Goal: Navigation & Orientation: Find specific page/section

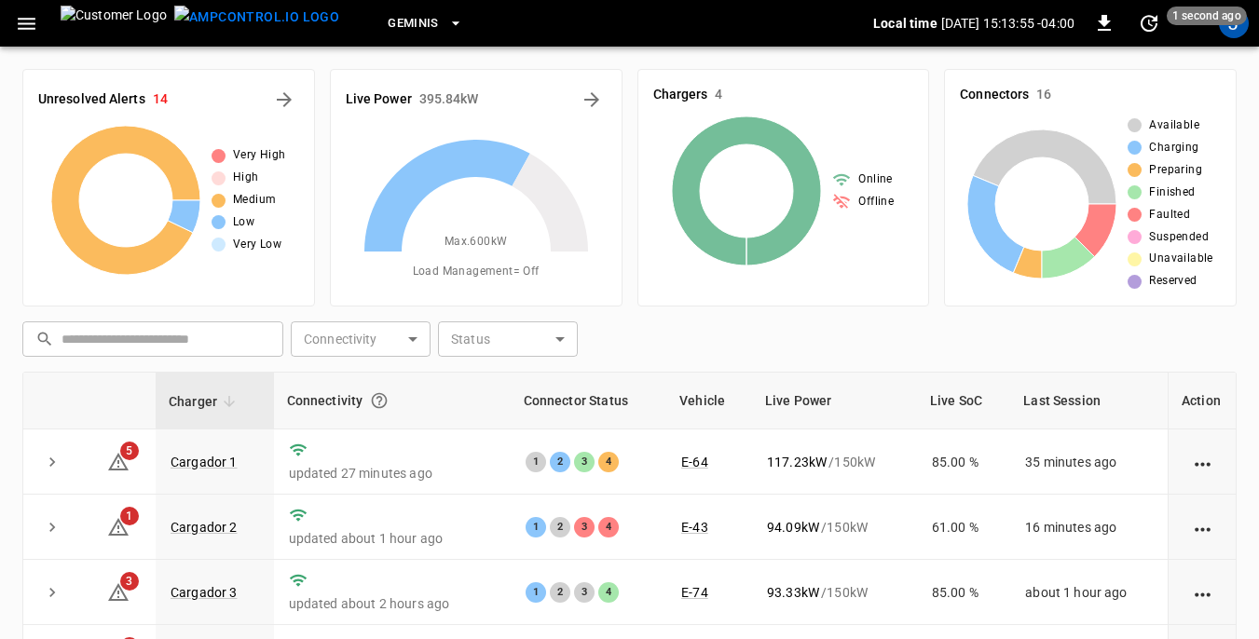
scroll to position [93, 0]
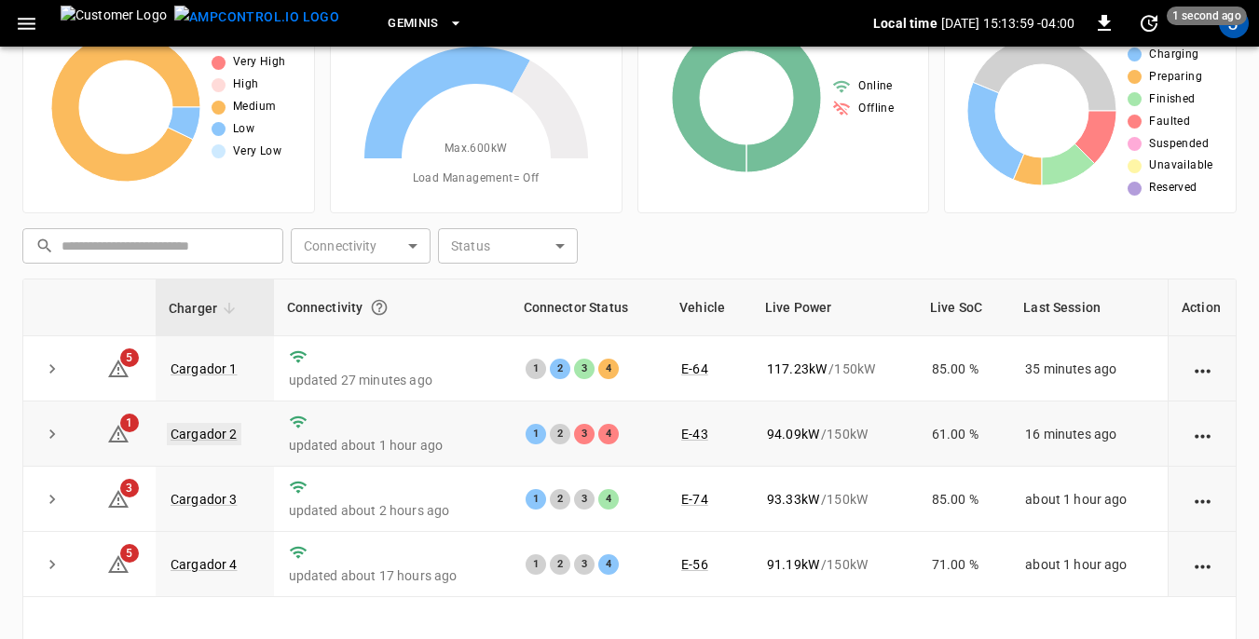
click at [189, 429] on link "Cargador 2" at bounding box center [204, 434] width 75 height 22
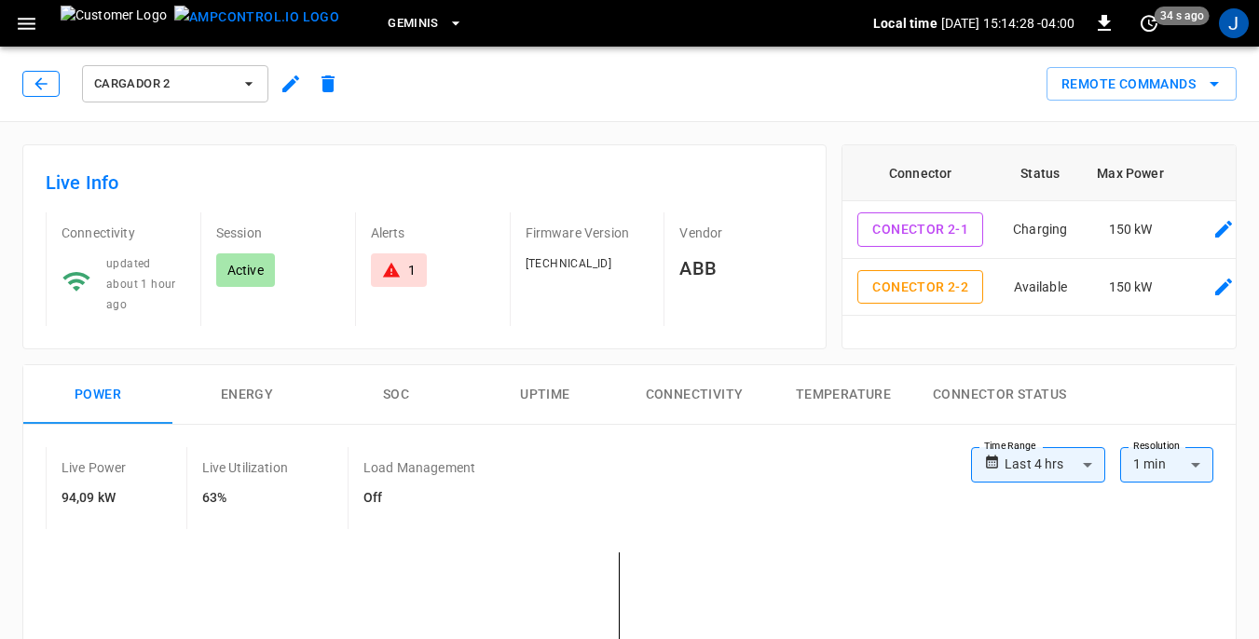
click at [41, 83] on icon "button" at bounding box center [41, 84] width 19 height 19
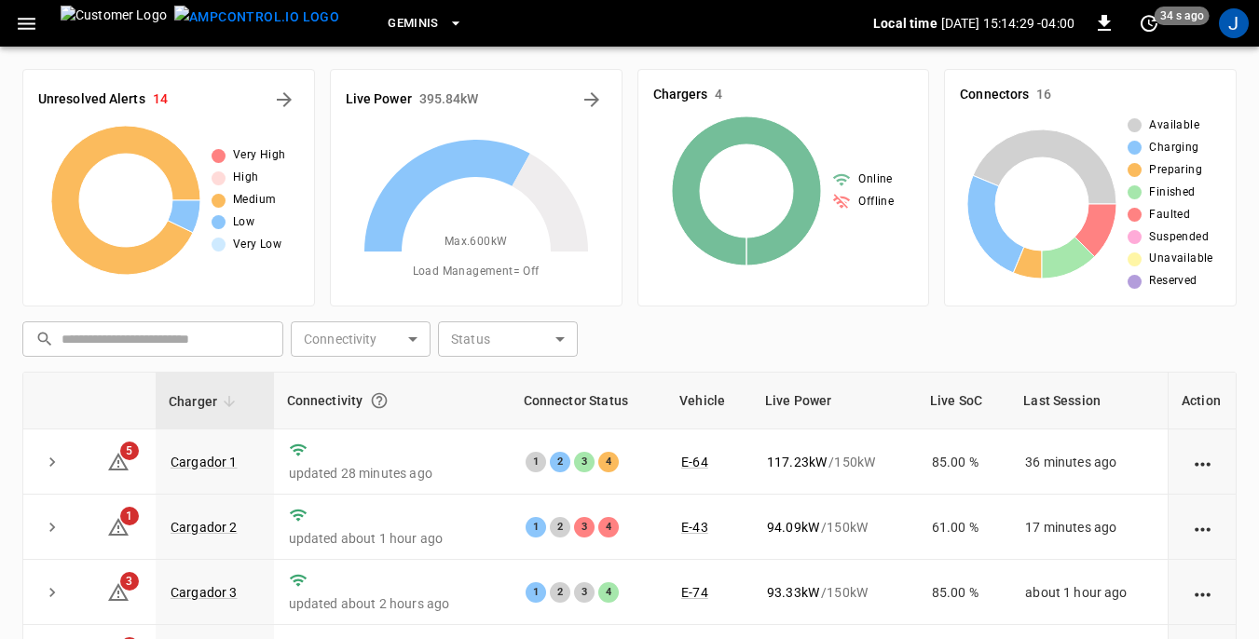
scroll to position [93, 0]
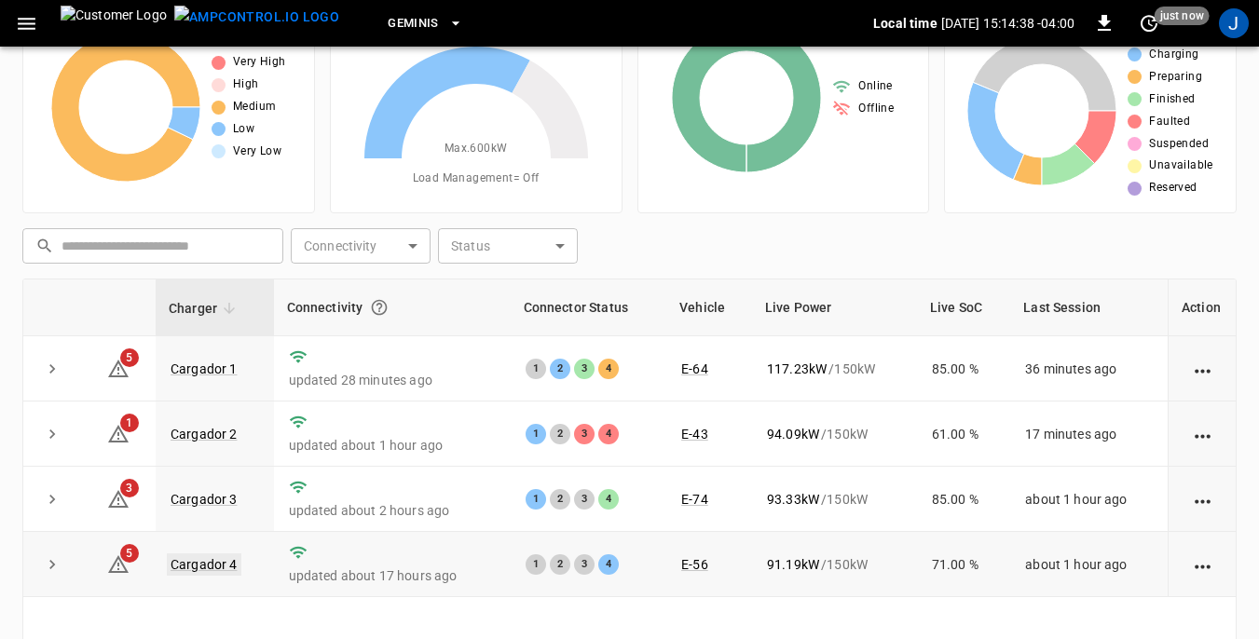
click at [212, 562] on link "Cargador 4" at bounding box center [204, 565] width 75 height 22
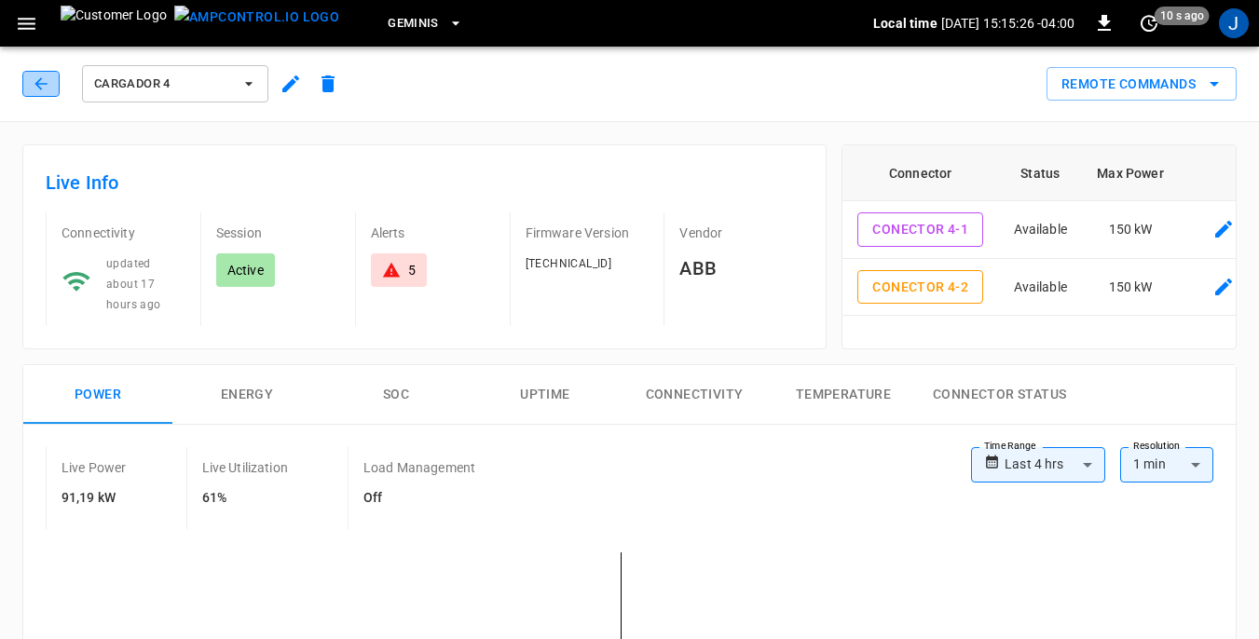
click at [39, 85] on icon "button" at bounding box center [41, 84] width 19 height 19
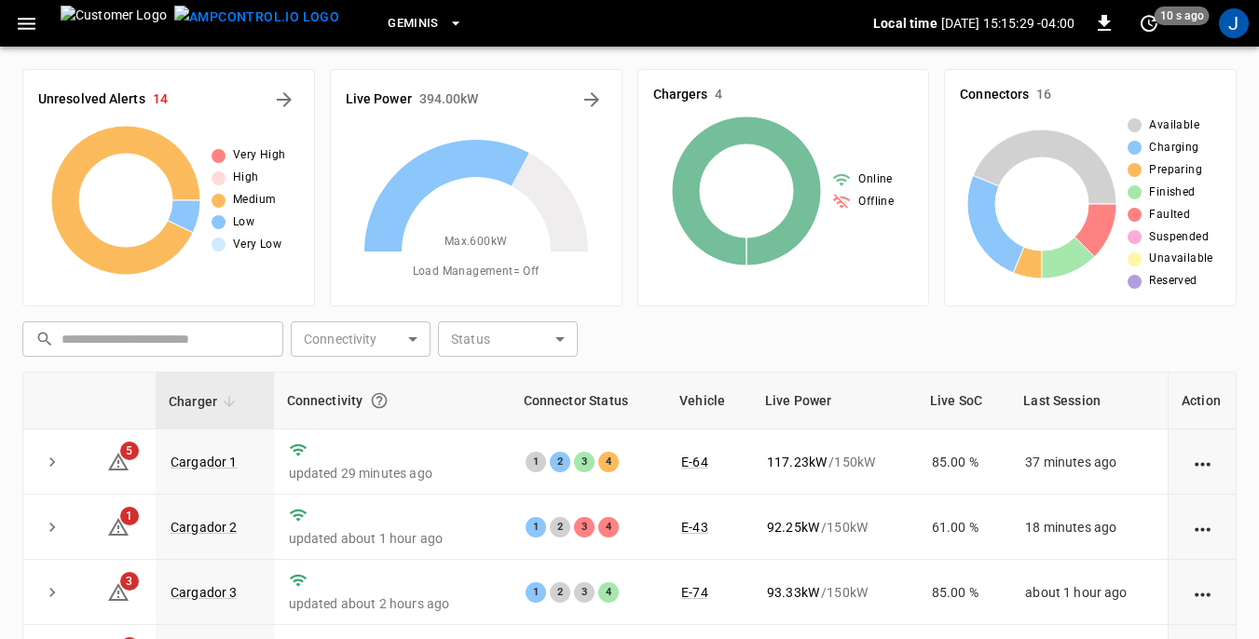
scroll to position [93, 0]
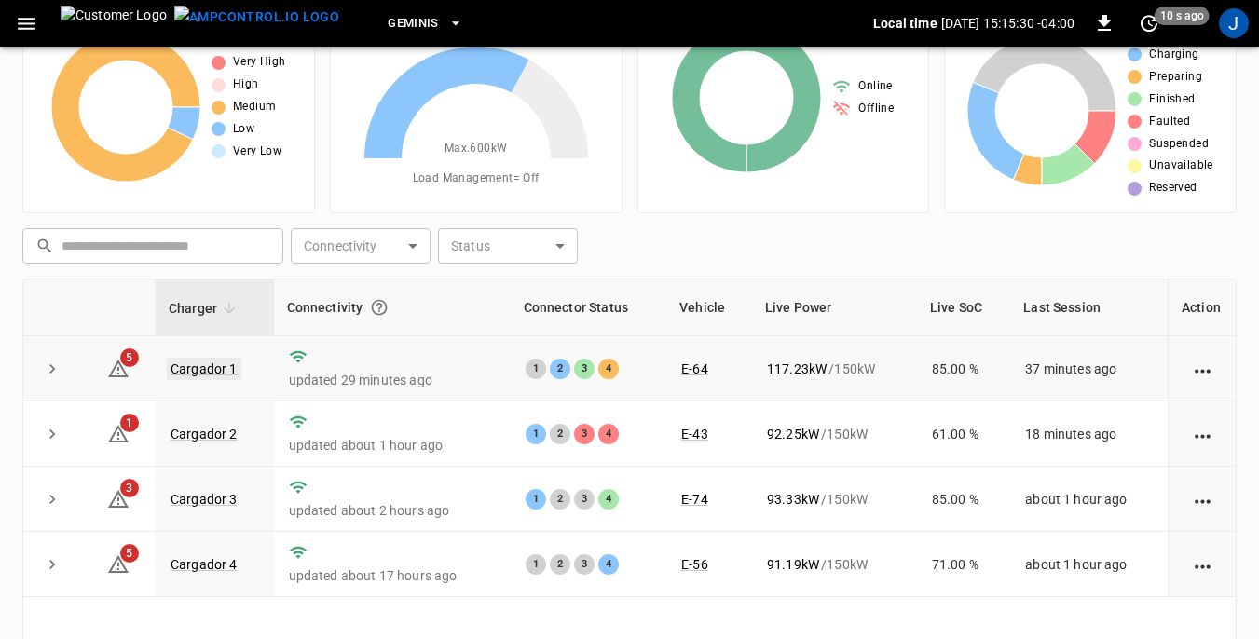
click at [207, 361] on link "Cargador 1" at bounding box center [204, 369] width 75 height 22
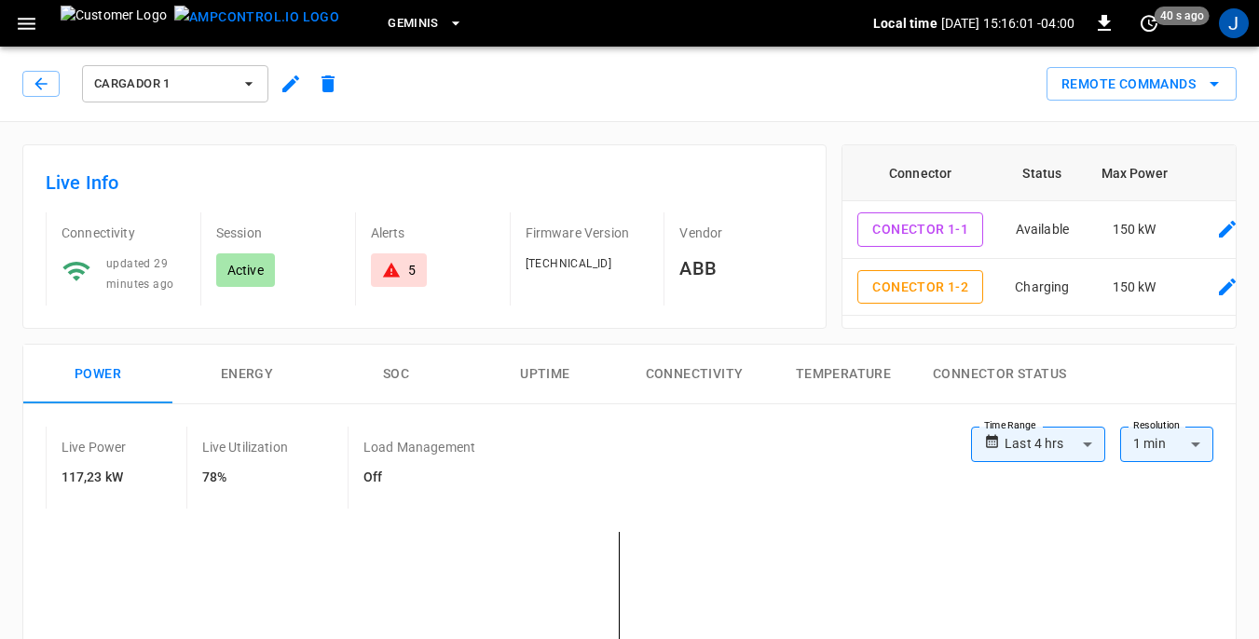
click at [248, 80] on icon "button" at bounding box center [249, 84] width 19 height 19
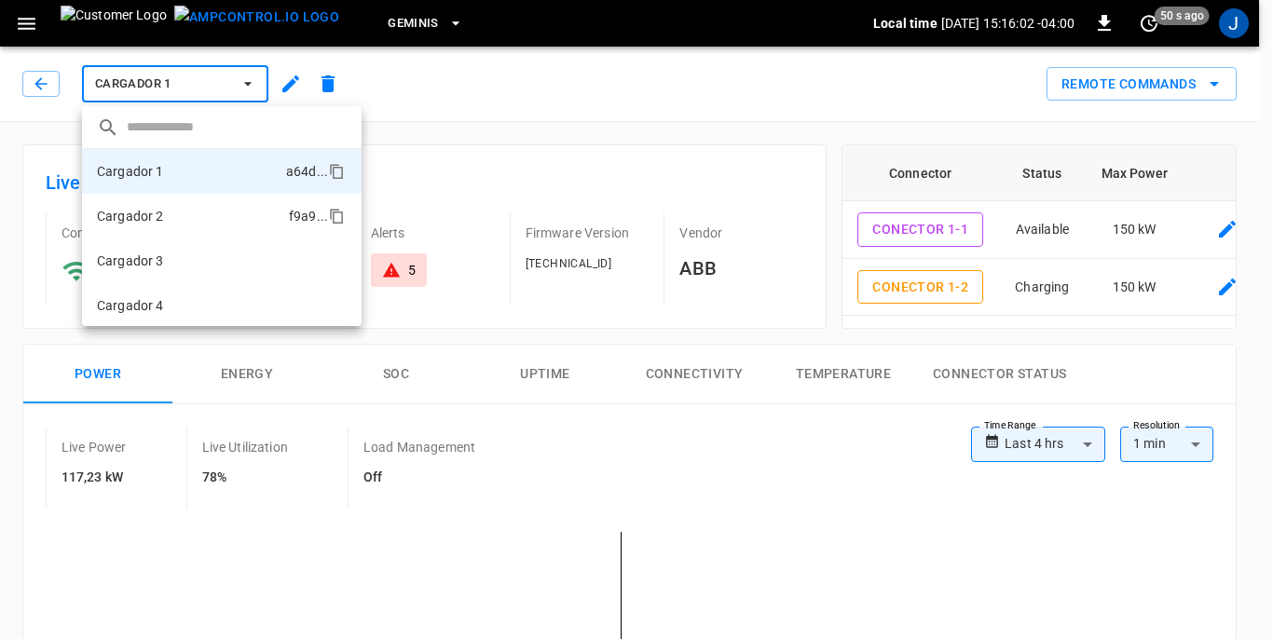
click at [164, 212] on li "Cargador 2 f9a9 ..." at bounding box center [222, 216] width 280 height 45
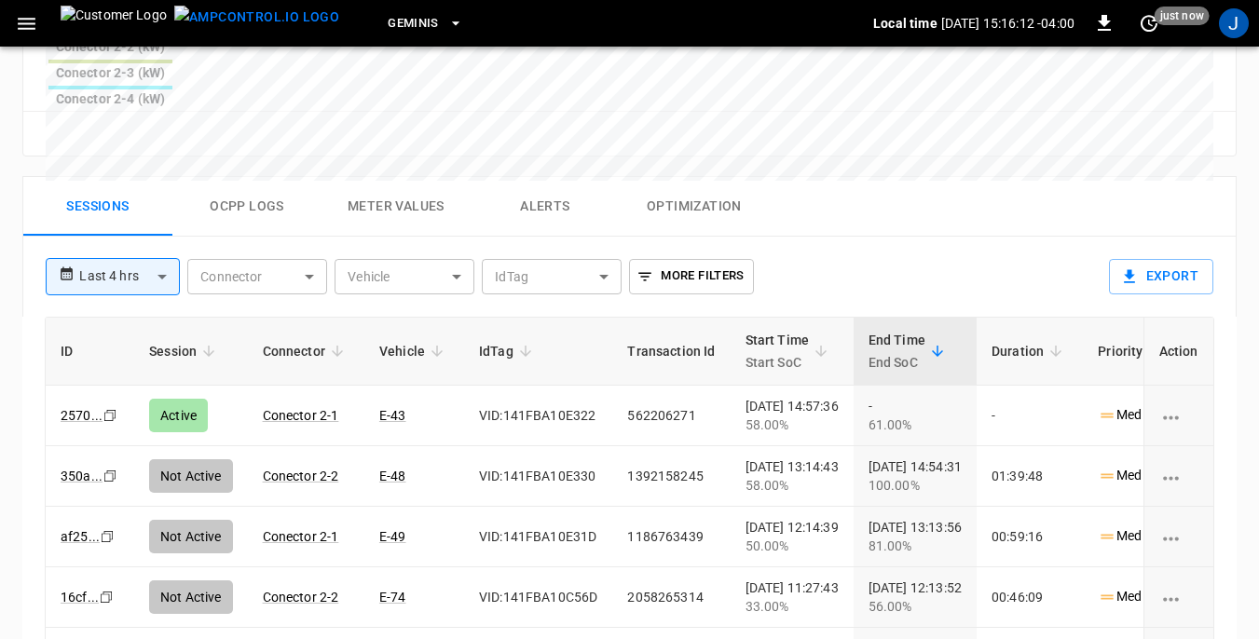
scroll to position [961, 0]
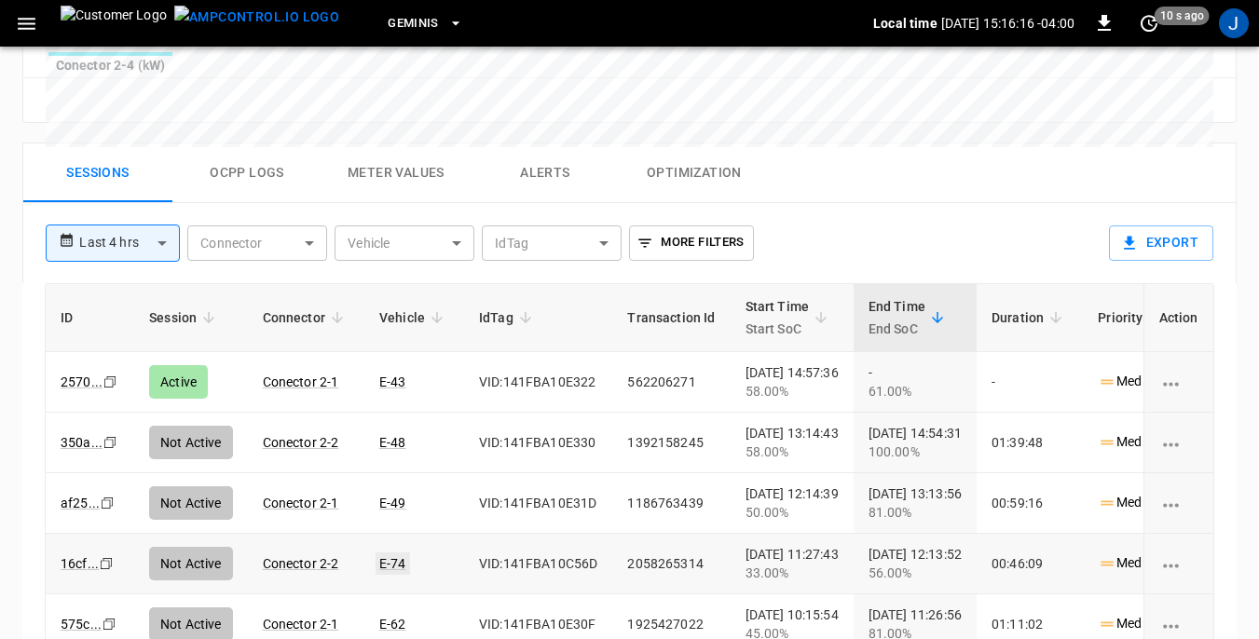
click at [389, 553] on link "E-74" at bounding box center [393, 564] width 34 height 22
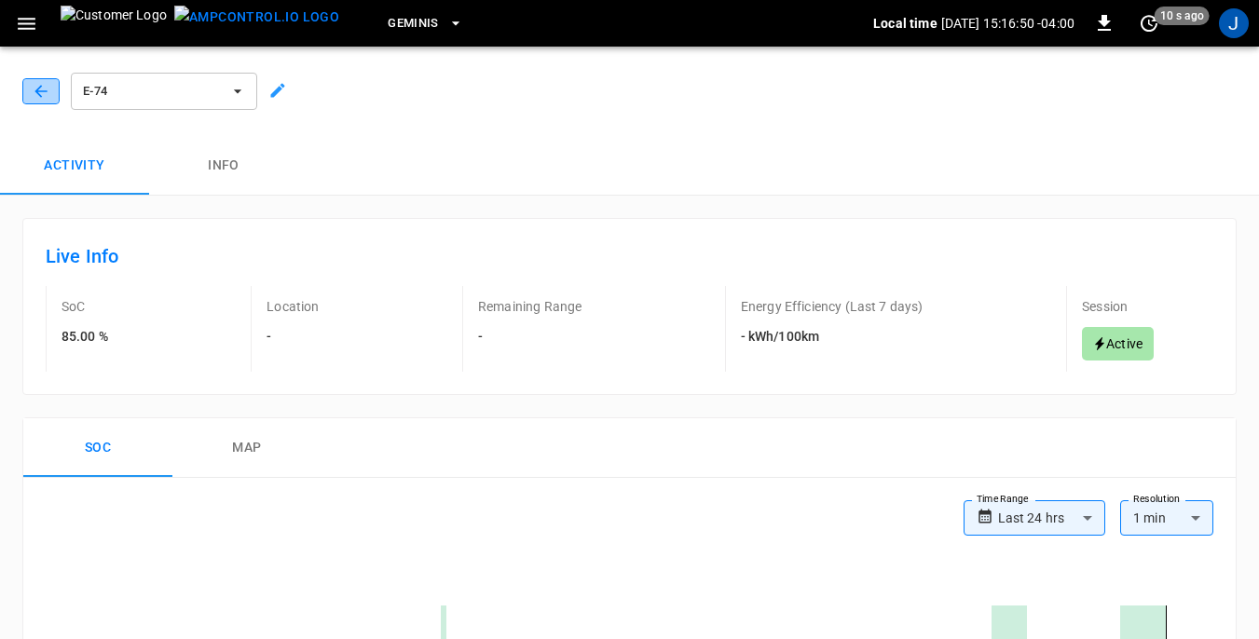
click at [35, 97] on icon "button" at bounding box center [41, 91] width 19 height 19
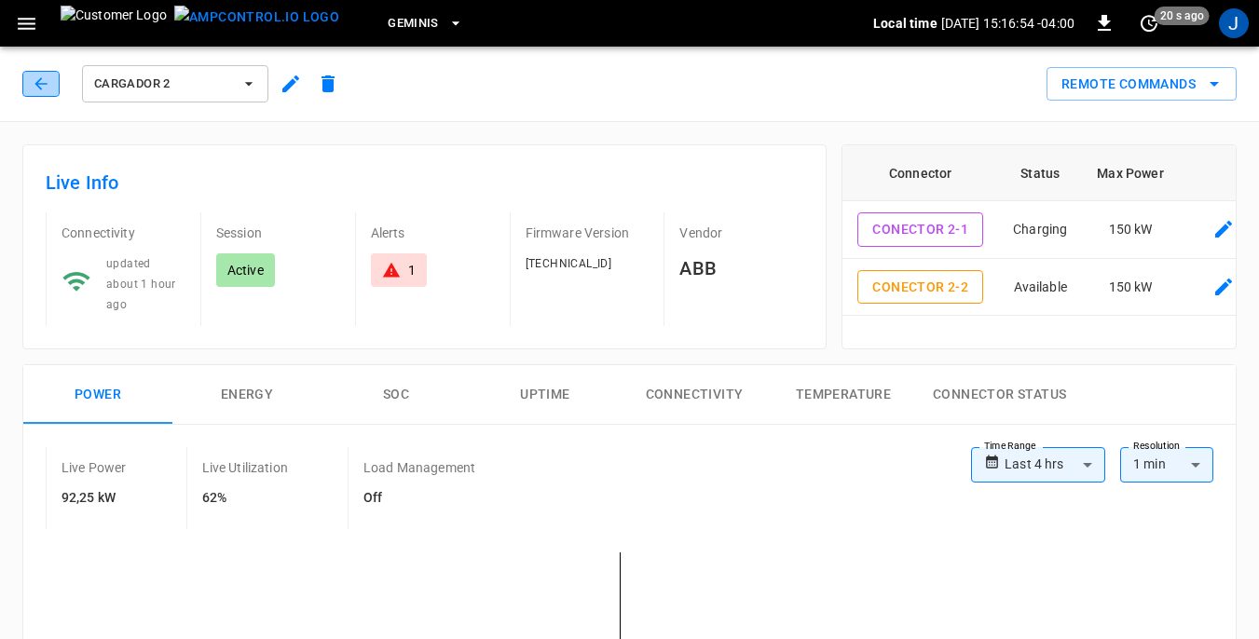
click at [37, 85] on icon "button" at bounding box center [40, 83] width 12 height 12
